Goal: Information Seeking & Learning: Learn about a topic

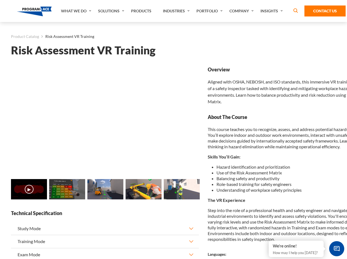
click at [112, 11] on link "Solutions" at bounding box center [111, 11] width 33 height 22
click at [0, 0] on div "AI & Computer Vision Solutions Computer Vision Quality Control AI tools for fas…" at bounding box center [0, 0] width 0 height 0
click at [0, 0] on div "AI & Computer Vision Solutions Virtual Training Solutions Virtual Tour Solution…" at bounding box center [0, 0] width 0 height 0
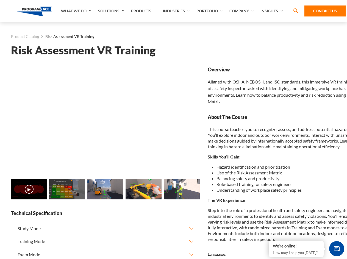
click at [0, 0] on div "AI & Computer Vision Solutions Virtual Training Solutions Virtual Tour Solution…" at bounding box center [0, 0] width 0 height 0
click at [0, 0] on div "AI & Computer Vision Solutions Computer Vision Quality Control AI tools for fas…" at bounding box center [0, 0] width 0 height 0
